Goal: Task Accomplishment & Management: Manage account settings

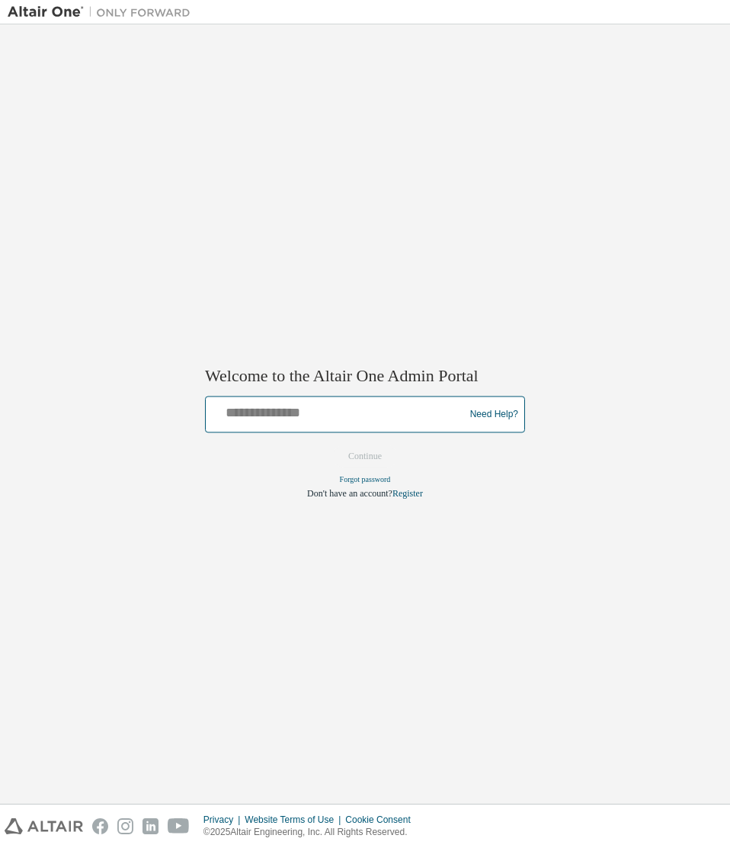
click at [300, 421] on input "text" at bounding box center [337, 411] width 251 height 22
type input "**********"
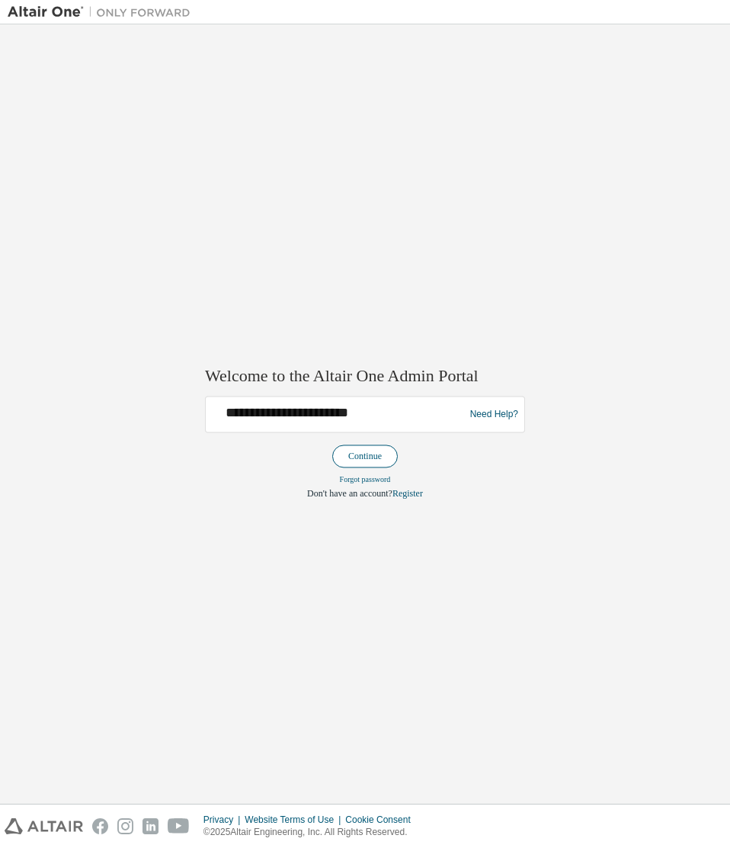
click at [338, 449] on button "Continue" at bounding box center [365, 456] width 66 height 23
